Goal: Task Accomplishment & Management: Use online tool/utility

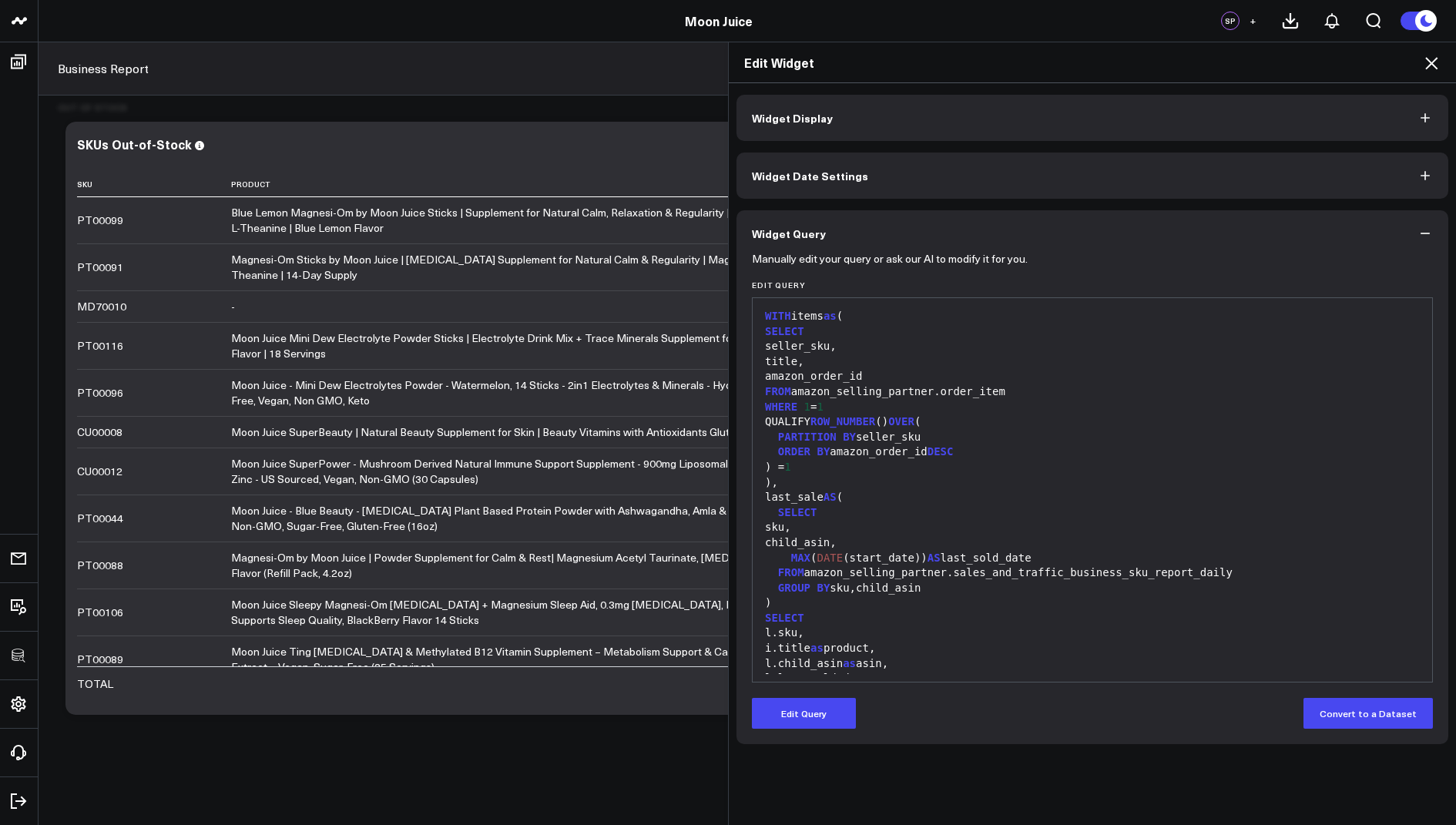
scroll to position [181, 0]
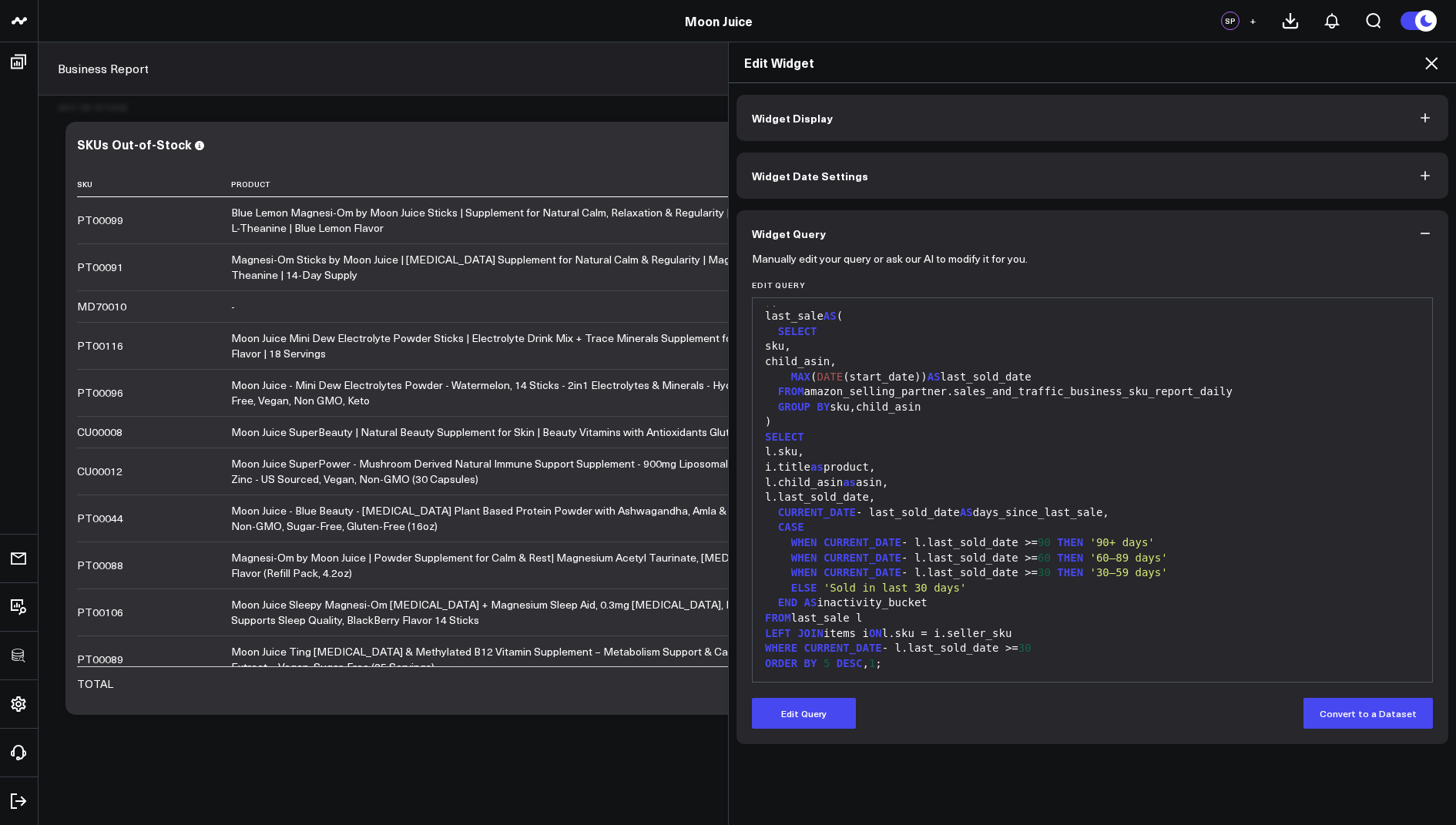
click at [1426, 61] on icon at bounding box center [1432, 63] width 18 height 18
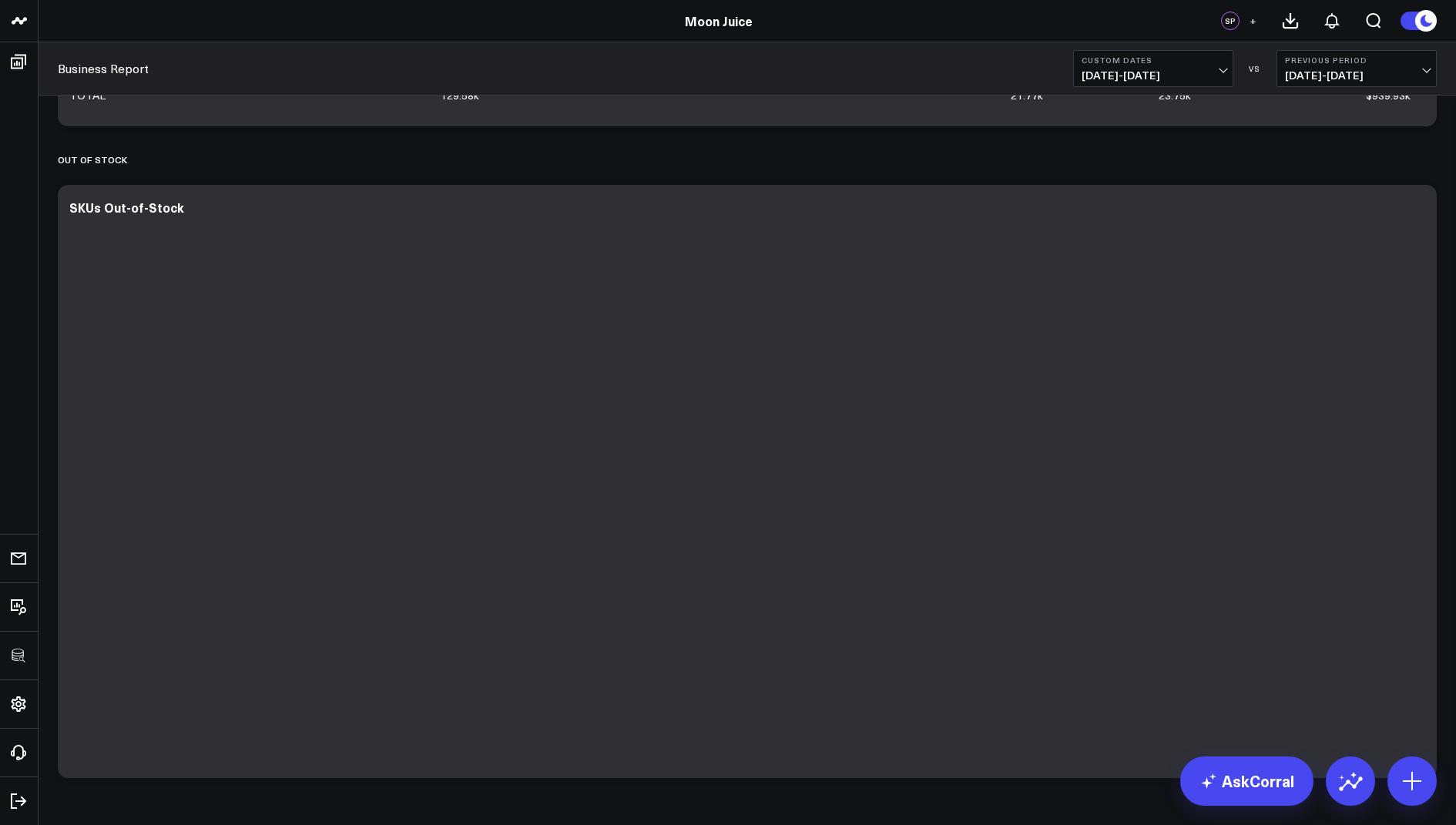
scroll to position [1242, 0]
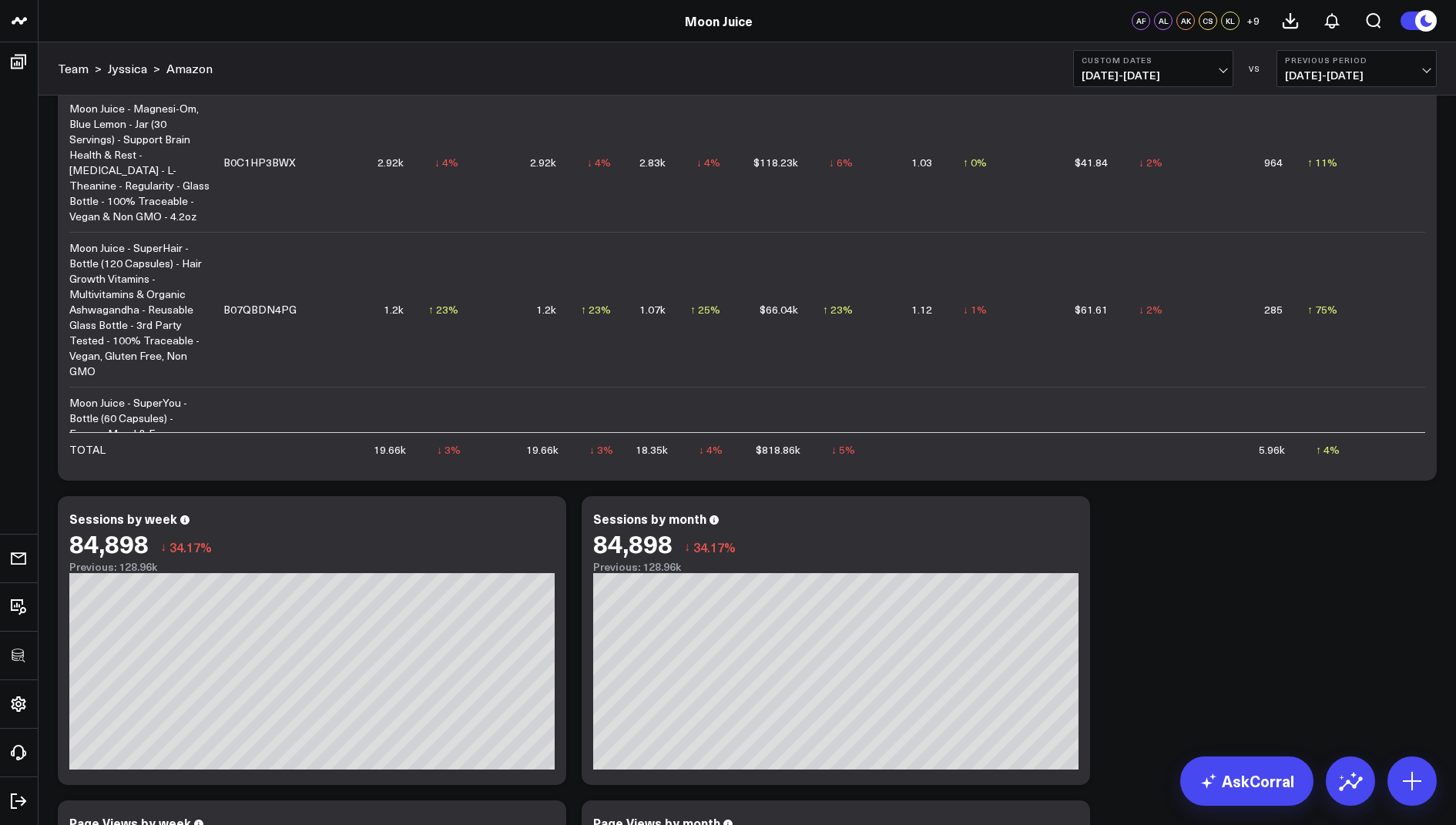
scroll to position [0, 520]
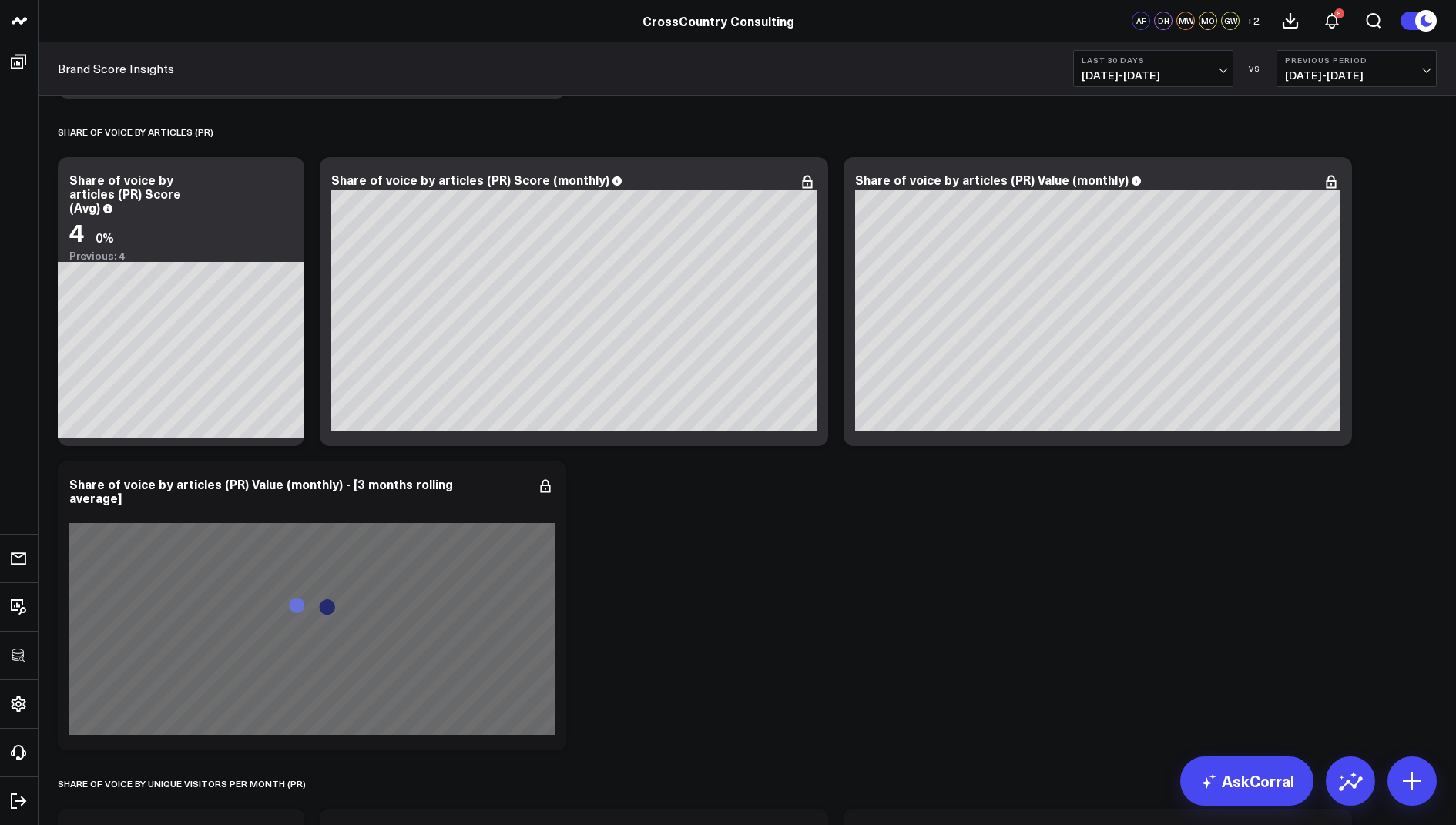
scroll to position [1593, 0]
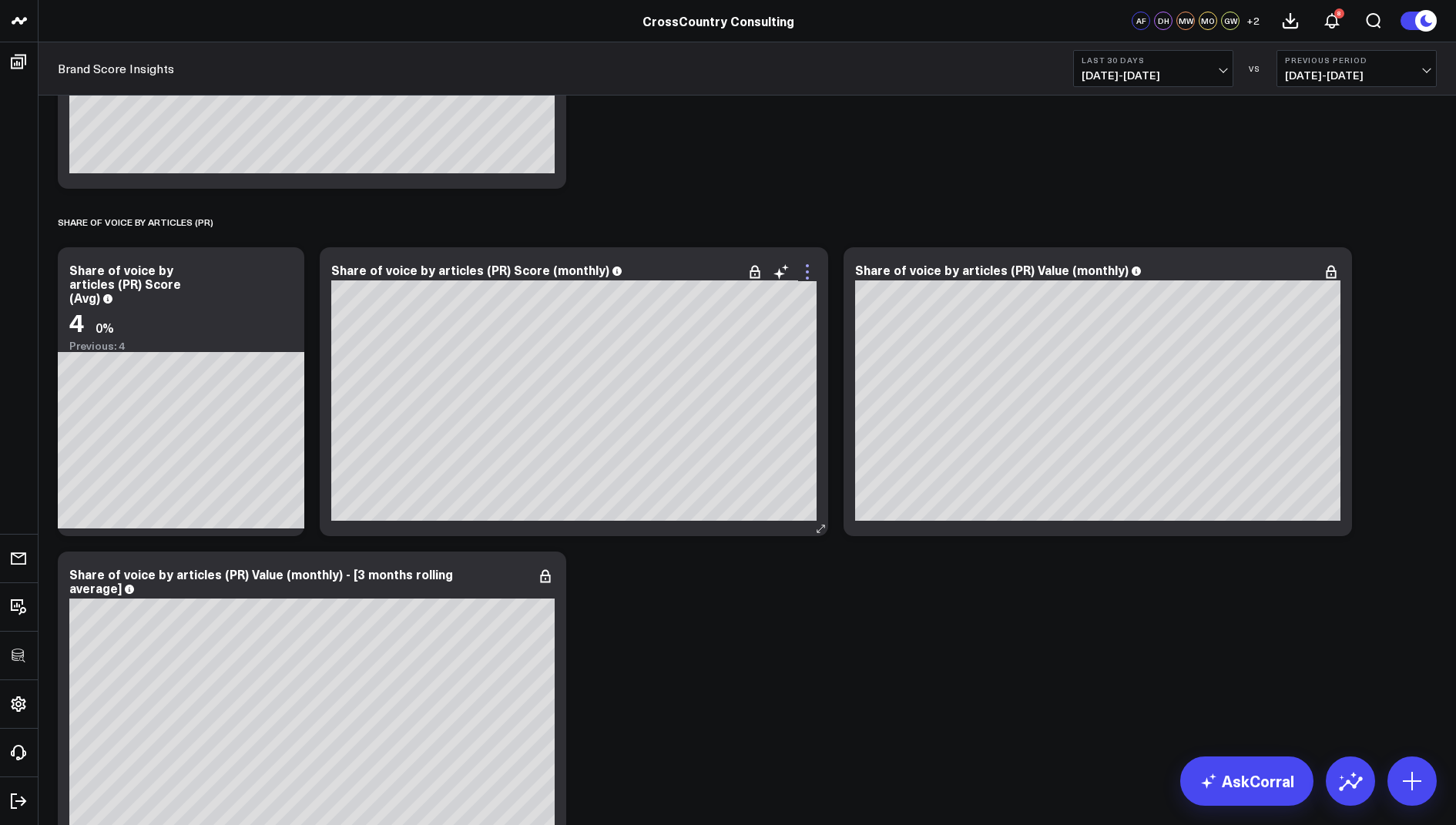
click at [815, 272] on icon at bounding box center [807, 272] width 18 height 18
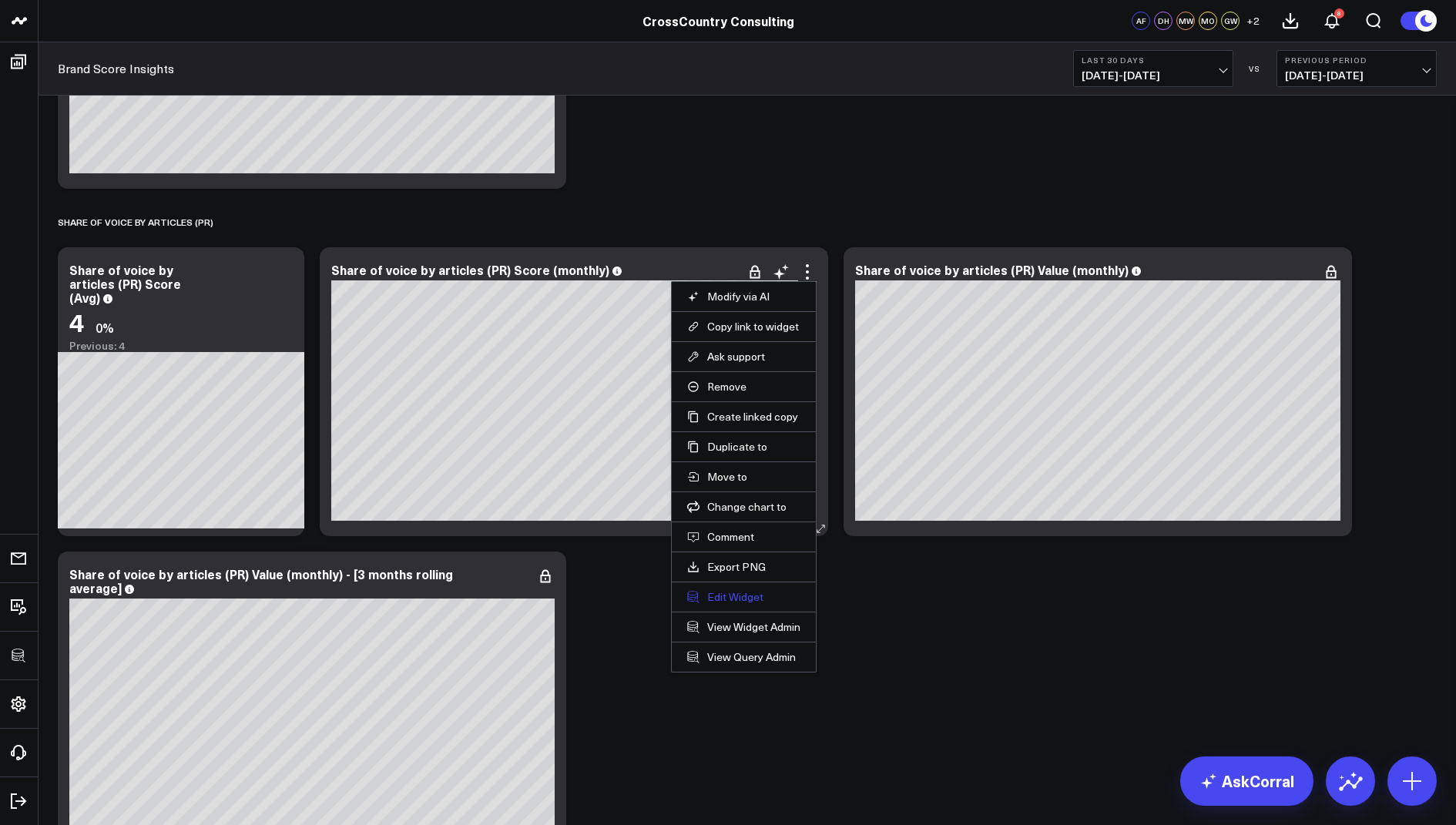
click at [725, 593] on button "Edit Widget" at bounding box center [743, 596] width 113 height 14
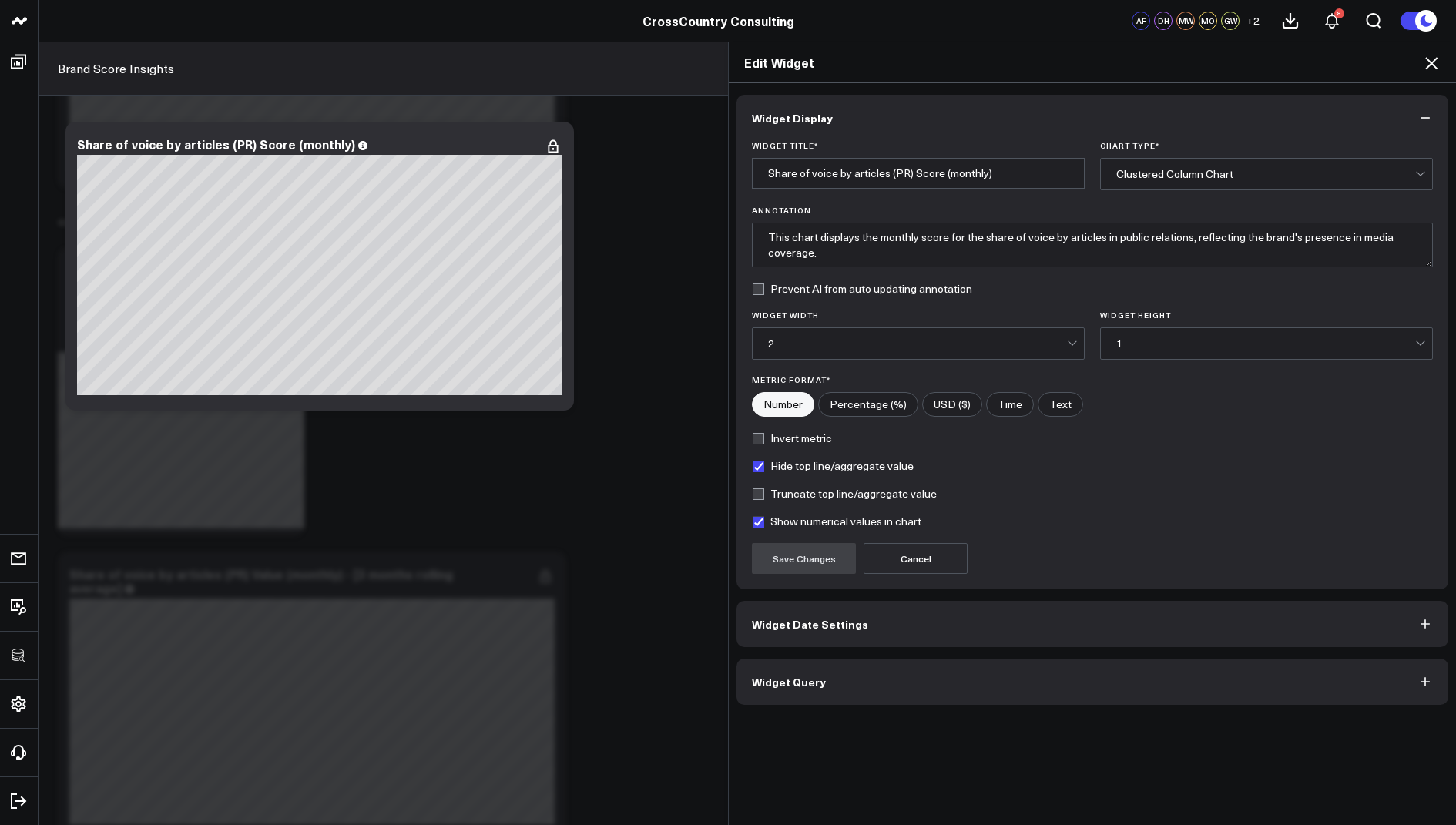
click at [818, 663] on button "Widget Query" at bounding box center [1093, 681] width 712 height 46
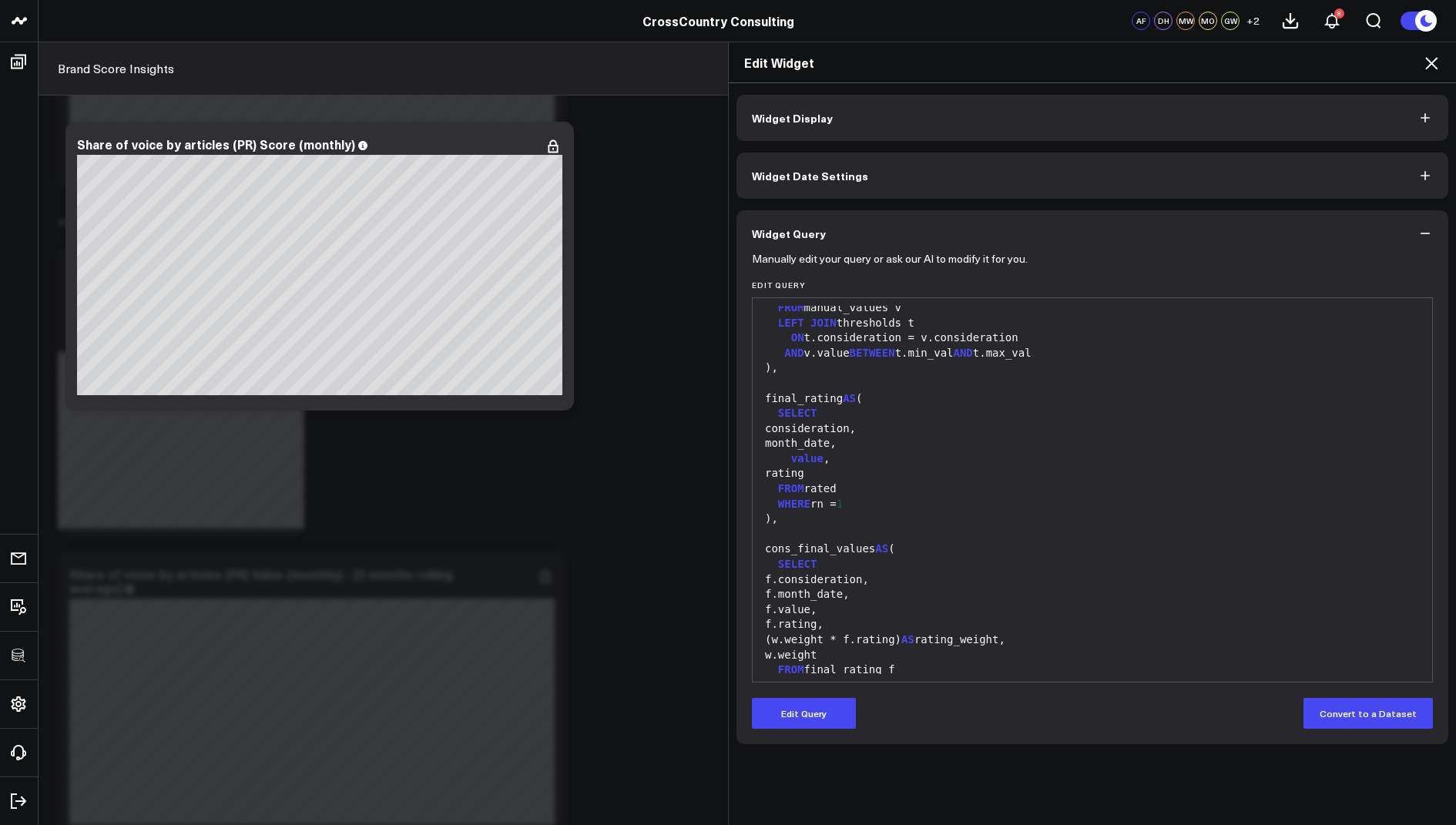
scroll to position [1343, 0]
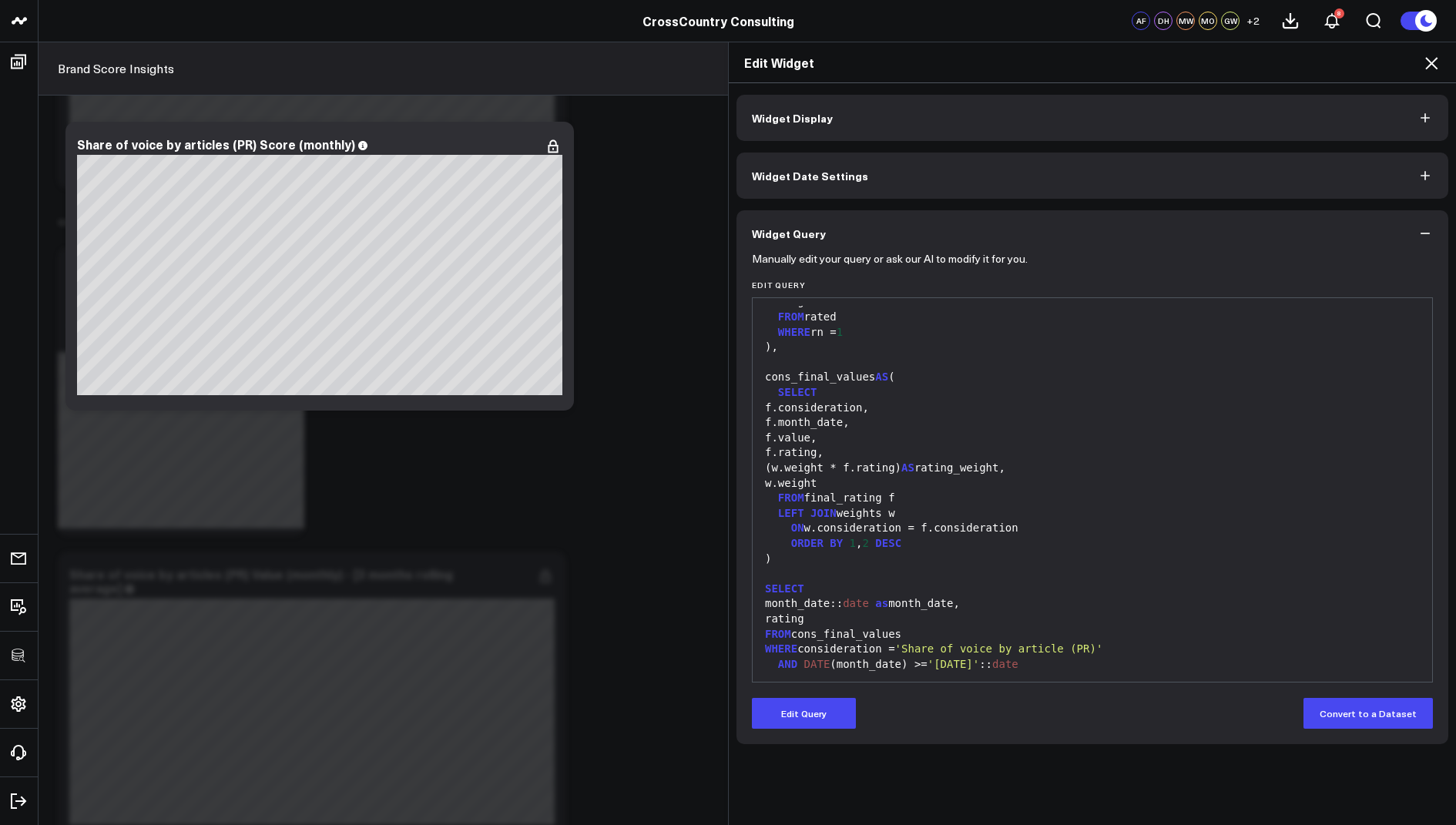
click at [1436, 61] on icon at bounding box center [1432, 63] width 18 height 18
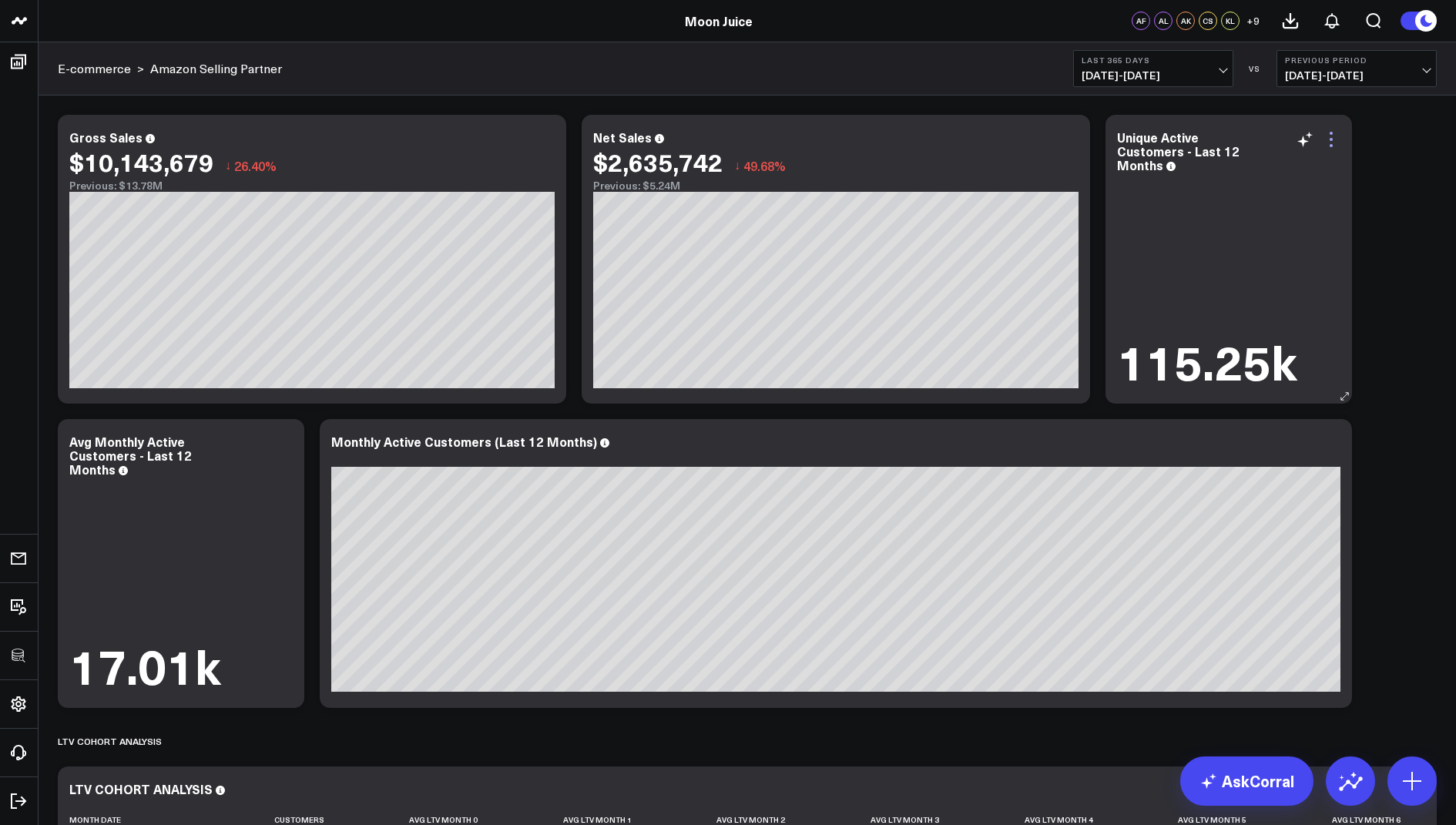
click at [1335, 131] on icon at bounding box center [1331, 139] width 18 height 18
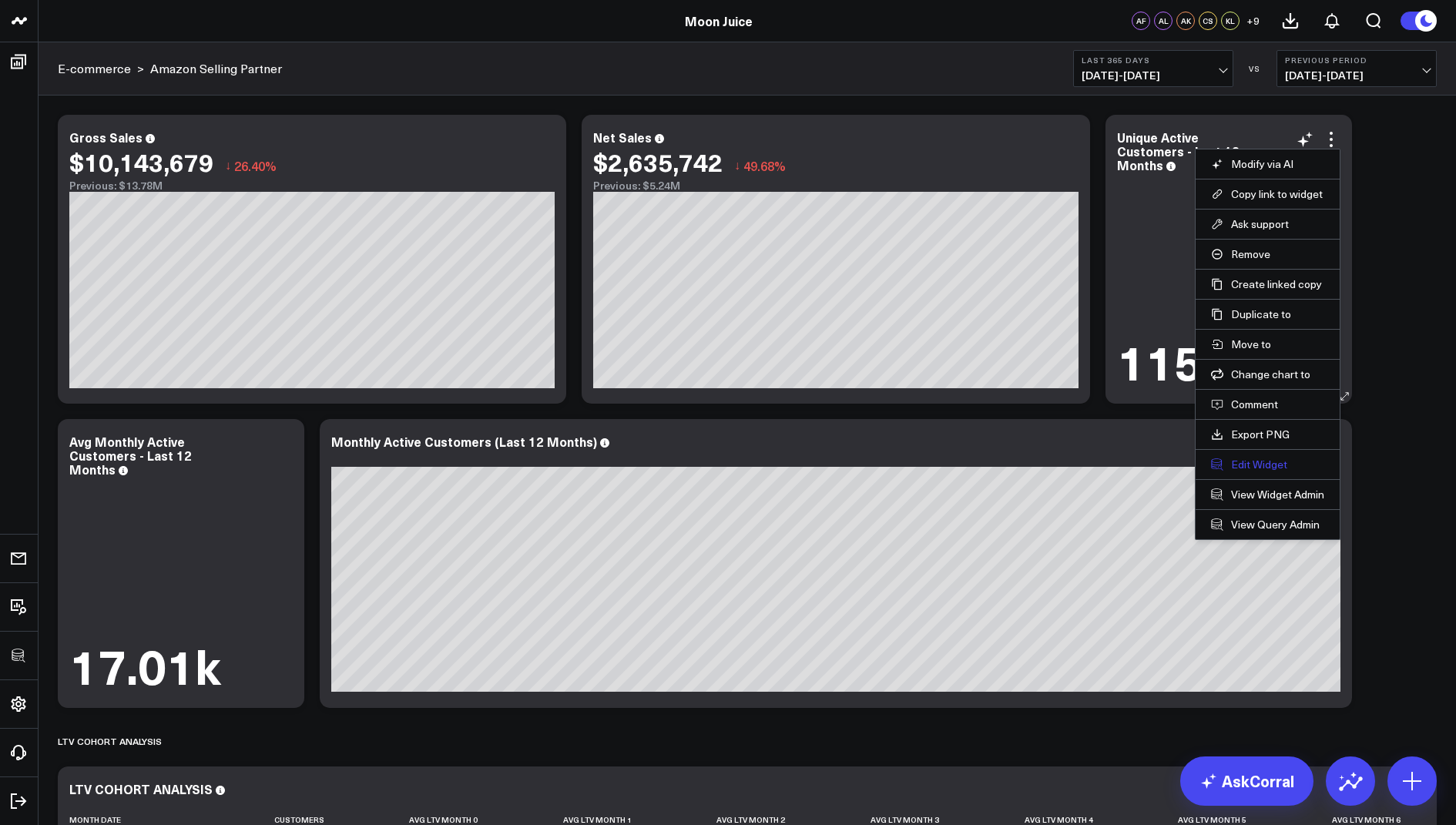
click at [1243, 466] on button "Edit Widget" at bounding box center [1267, 464] width 113 height 14
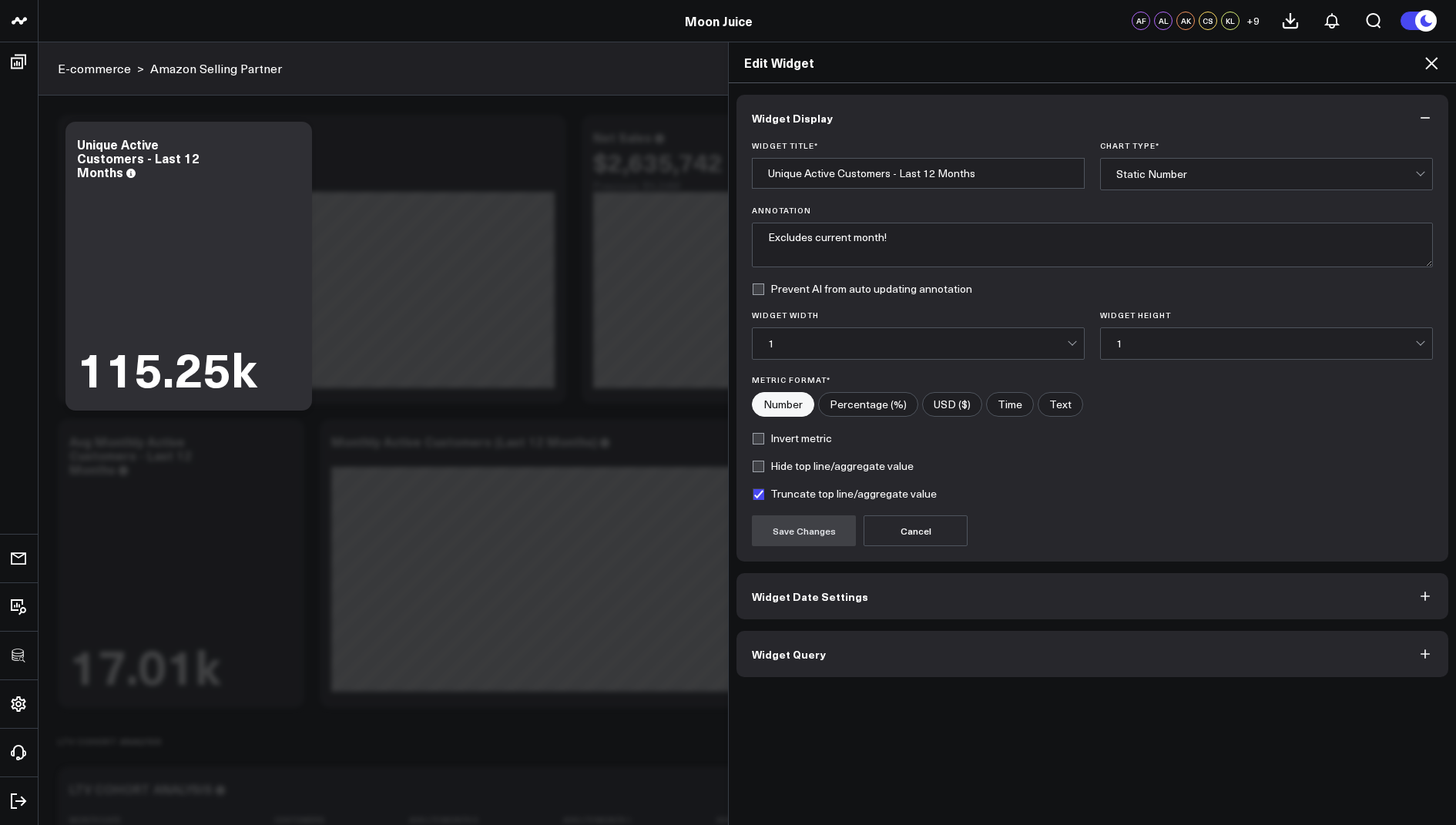
click at [762, 648] on span "Widget Query" at bounding box center [789, 654] width 74 height 13
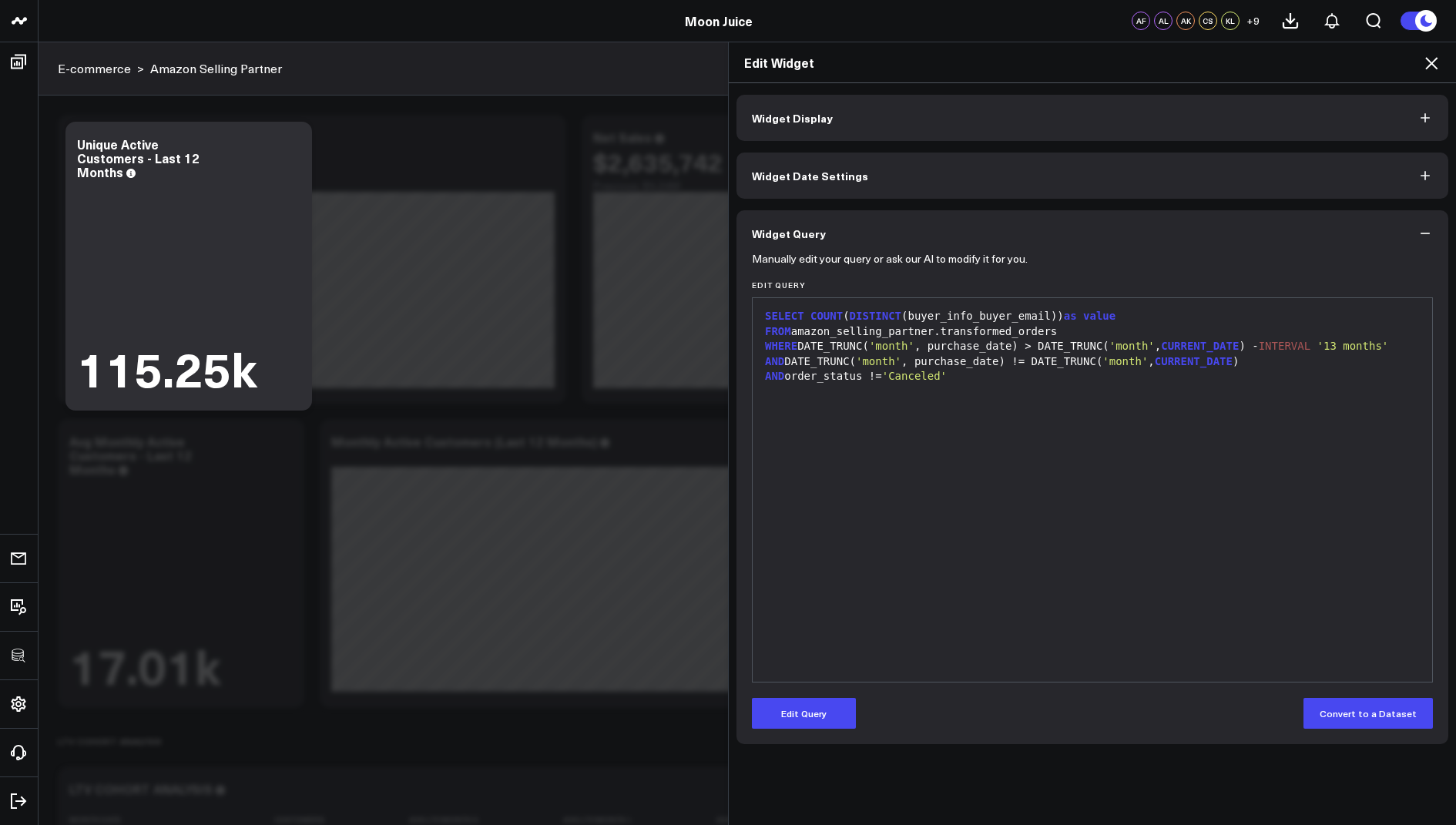
click at [1435, 60] on icon at bounding box center [1432, 63] width 18 height 18
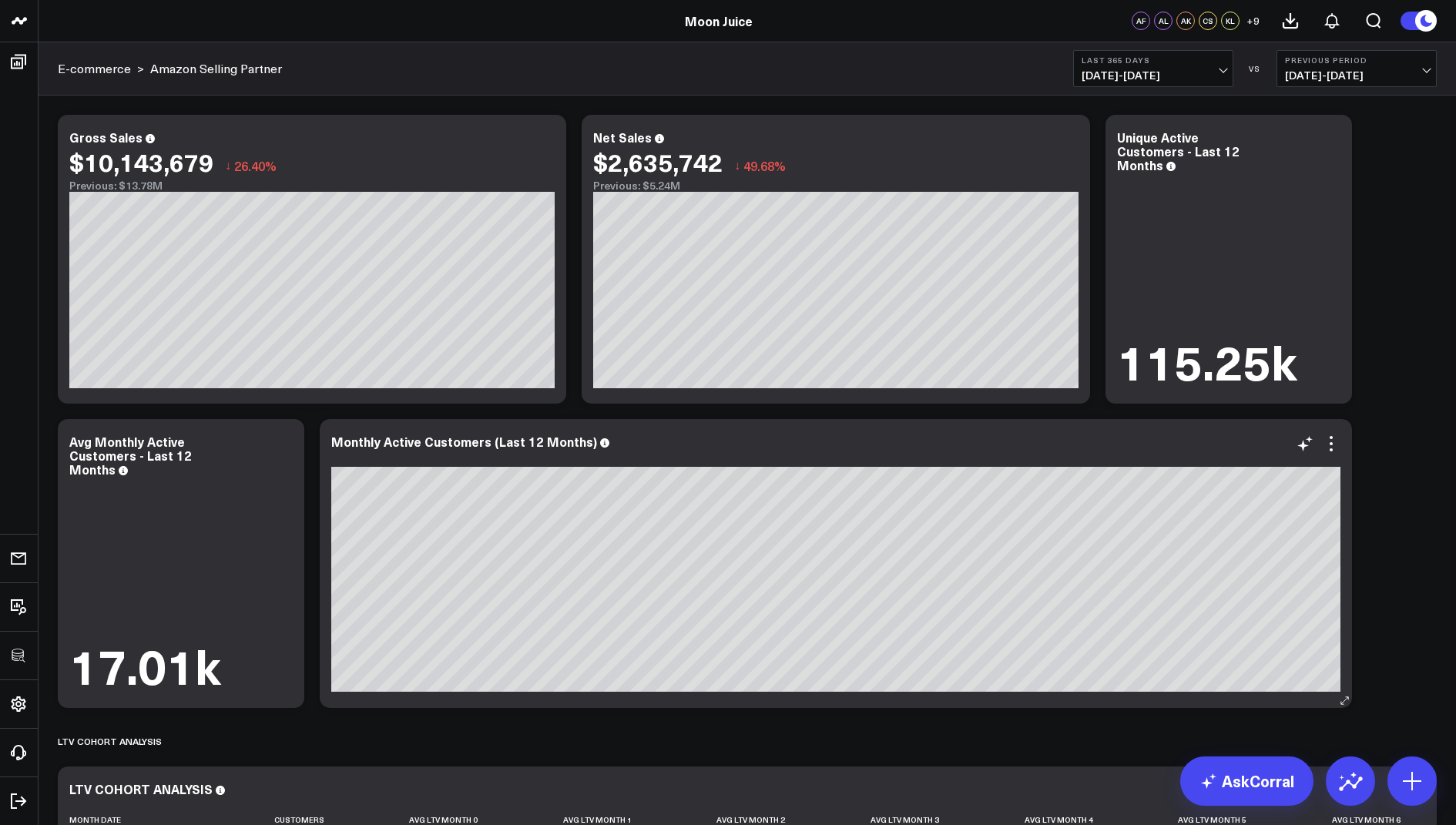
scroll to position [330, 0]
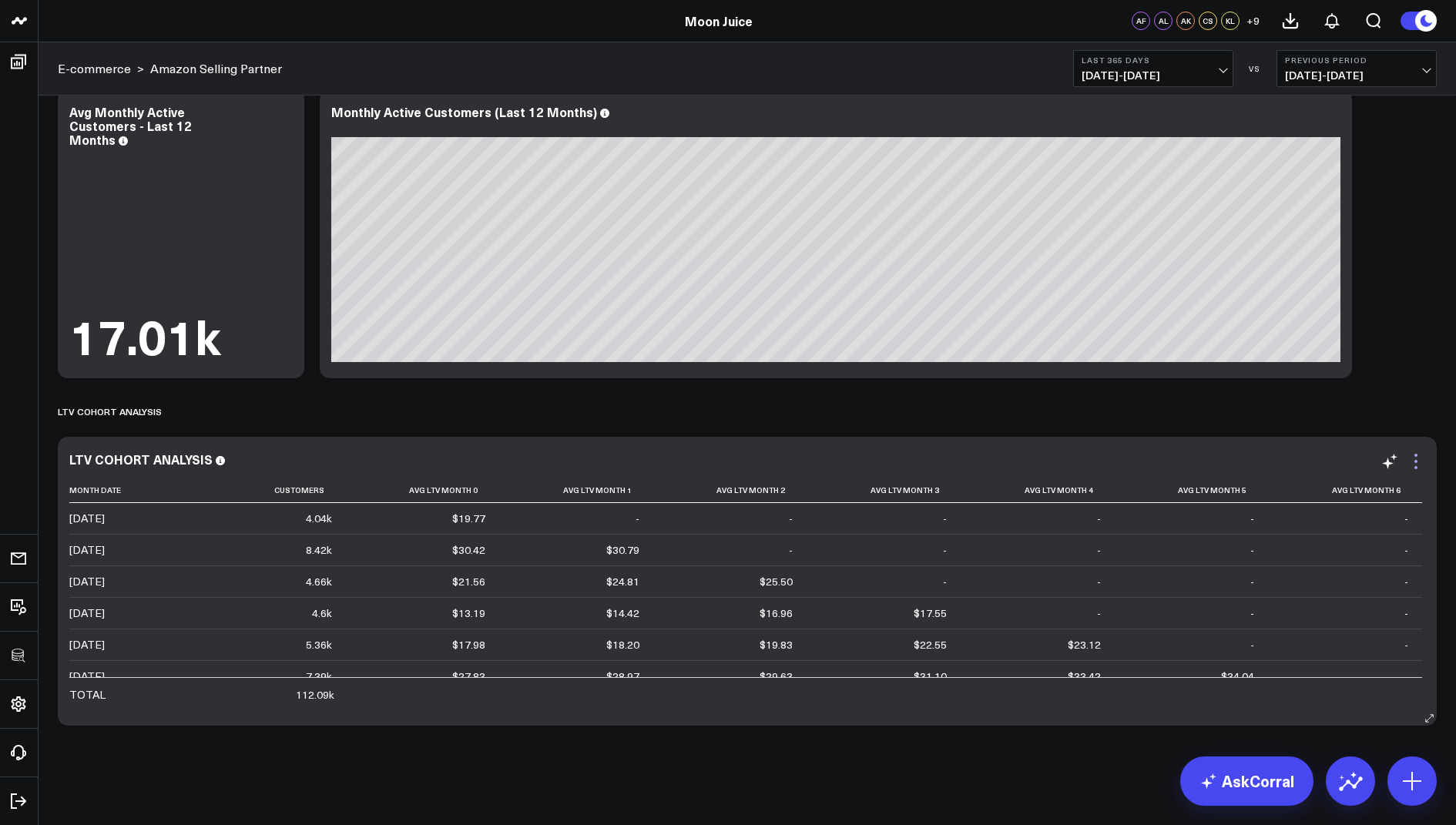
click at [1414, 457] on icon at bounding box center [1416, 461] width 18 height 18
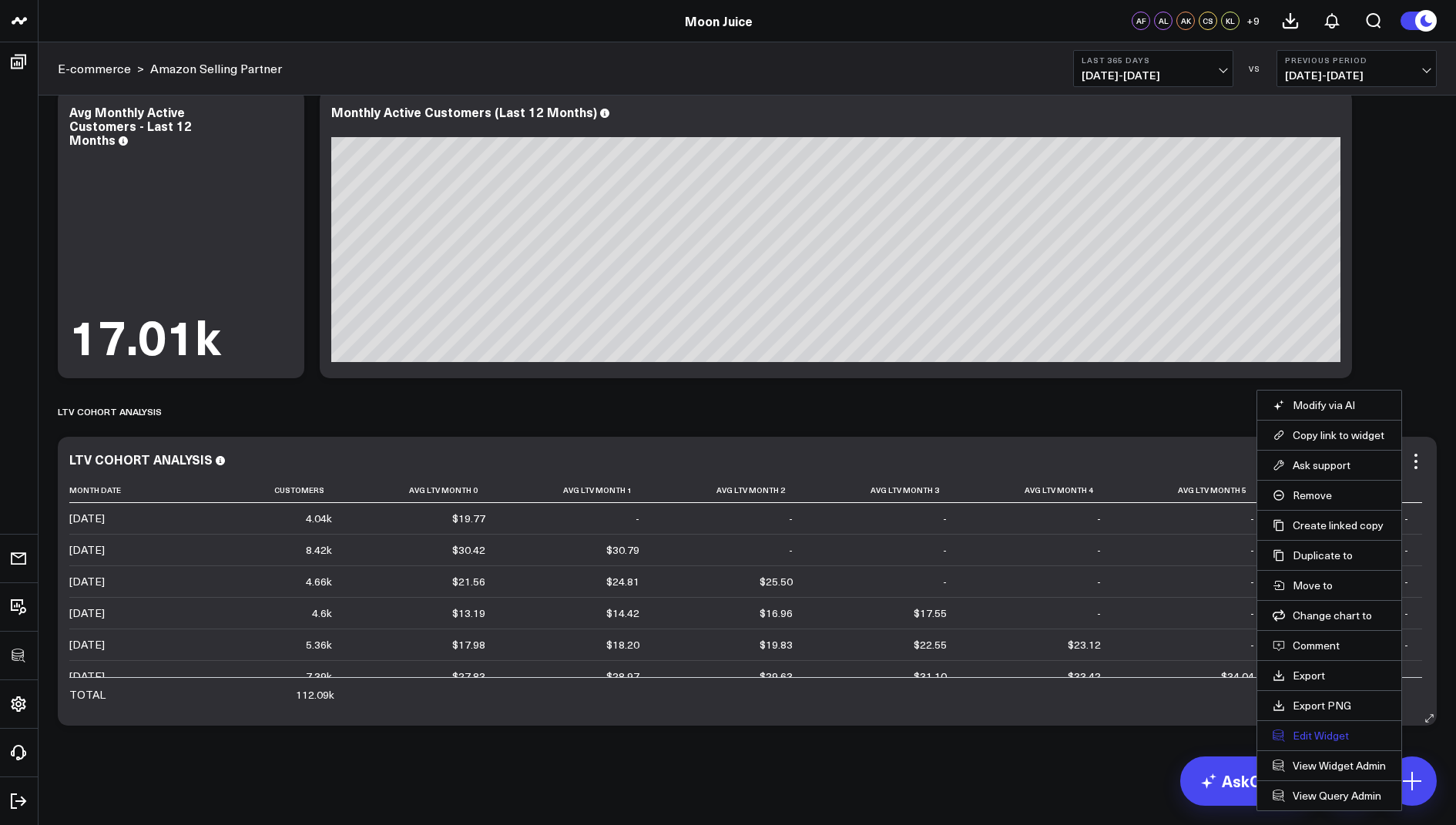
click at [1310, 729] on button "Edit Widget" at bounding box center [1329, 736] width 113 height 14
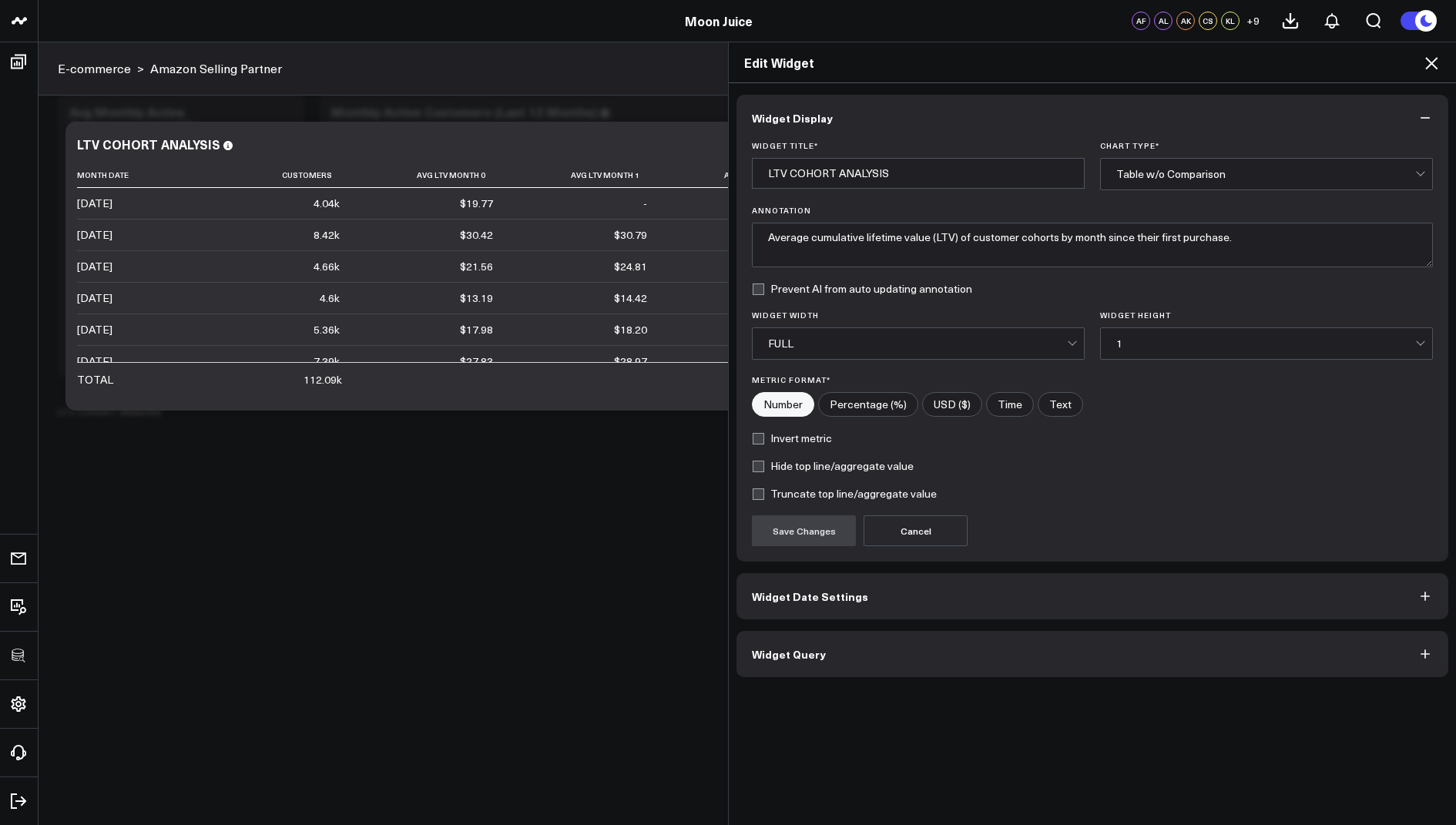
click at [794, 652] on span "Widget Query" at bounding box center [789, 654] width 74 height 13
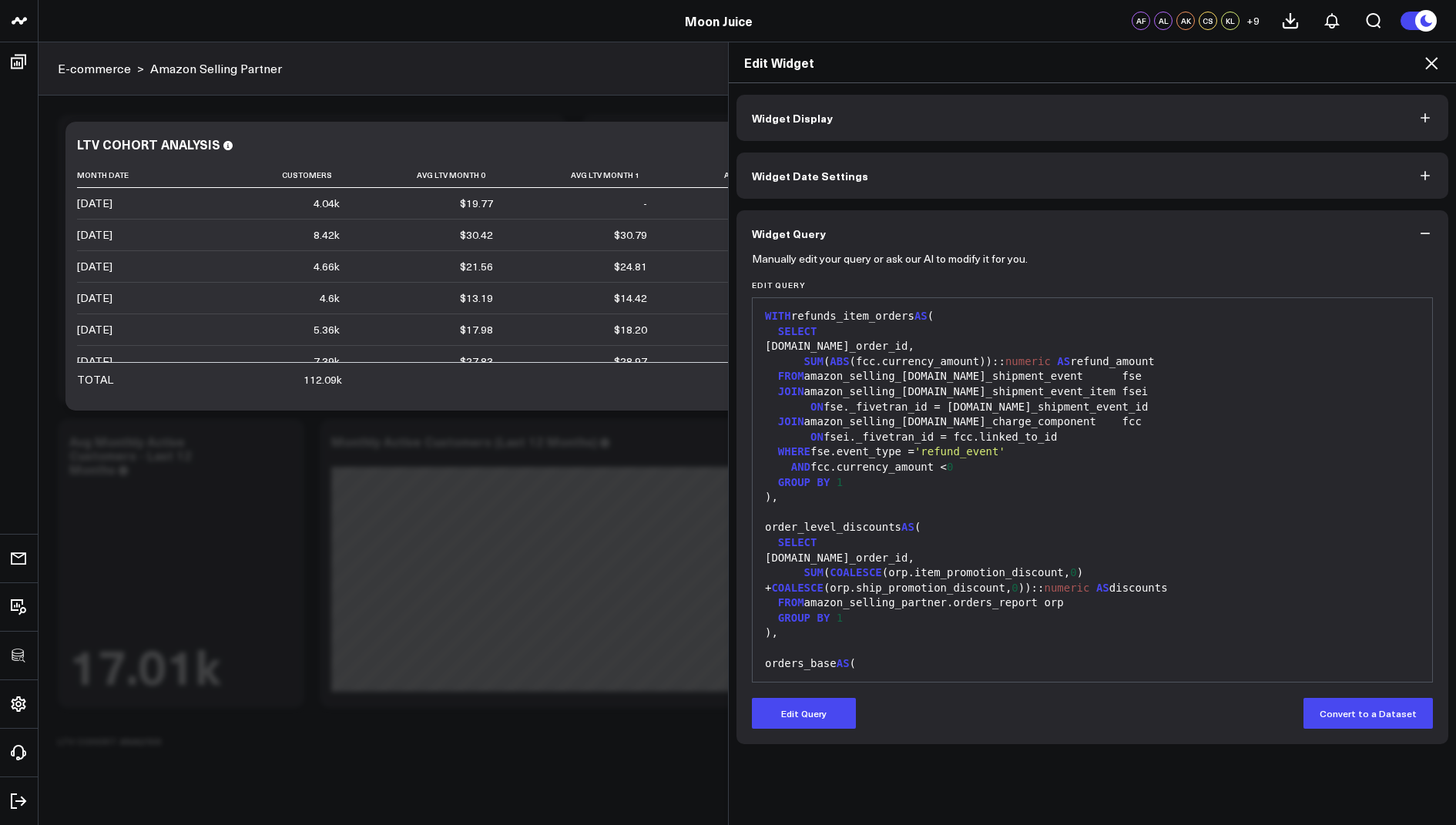
click at [1436, 65] on icon at bounding box center [1432, 63] width 18 height 18
